Goal: Find specific page/section: Locate a particular part of the current website

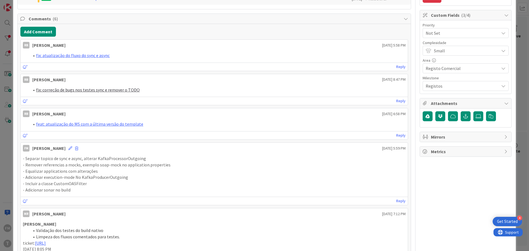
scroll to position [193, 0]
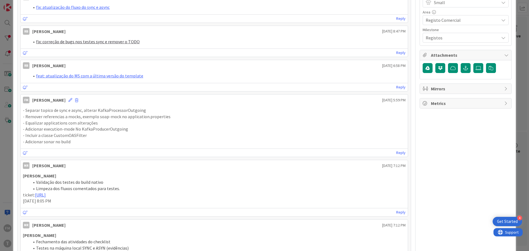
click at [107, 109] on p "- Separar topico de sync e async, alterar KafkaProcessorOutgoing" at bounding box center [214, 110] width 383 height 6
copy p "KafkaProcessorOutgoing"
drag, startPoint x: 98, startPoint y: 117, endPoint x: 118, endPoint y: 116, distance: 20.1
click at [118, 116] on p "- Remover referencias a mocks, exemplo soap-mock no application.properties" at bounding box center [214, 116] width 383 height 6
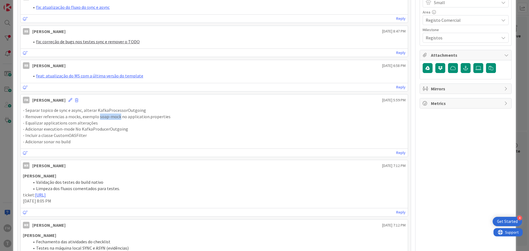
copy p "soap-mock"
click at [58, 128] on p "- Adicionar execution-mode No KafkaProducerOutgoing" at bounding box center [214, 129] width 383 height 6
copy p "execution"
click at [64, 137] on p "- Incluir a classe CustomOASFilter" at bounding box center [214, 135] width 383 height 6
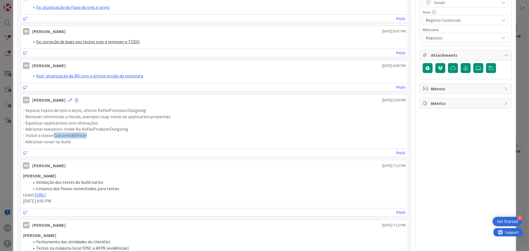
click at [64, 137] on p "- Incluir a classe CustomOASFilter" at bounding box center [214, 135] width 383 height 6
copy p "CustomOASFilter"
click at [517, 21] on div "ID 125 Development & Quality Assurance Code Review Title 39 / 128 118 - wsRCOME…" at bounding box center [264, 125] width 529 height 251
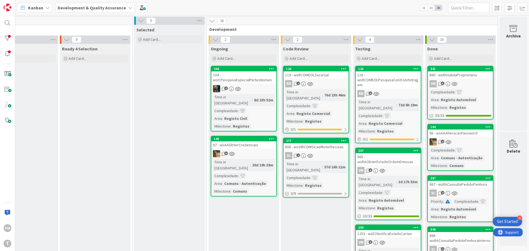
click at [321, 145] on link "277 806 - wsSIRCOMSicaeMotorDecisao SL 1 Time in Column : 57d 16h 11m Complexid…" at bounding box center [316, 168] width 66 height 60
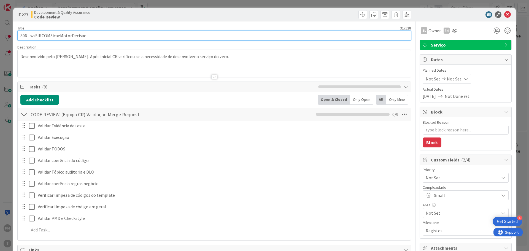
click at [73, 36] on input "806 - wsSIRCOMSicaeMotorDecisao" at bounding box center [214, 36] width 394 height 10
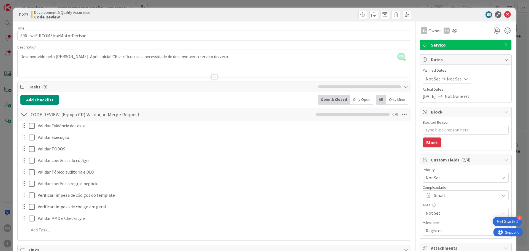
type textarea "x"
